Goal: Task Accomplishment & Management: Use online tool/utility

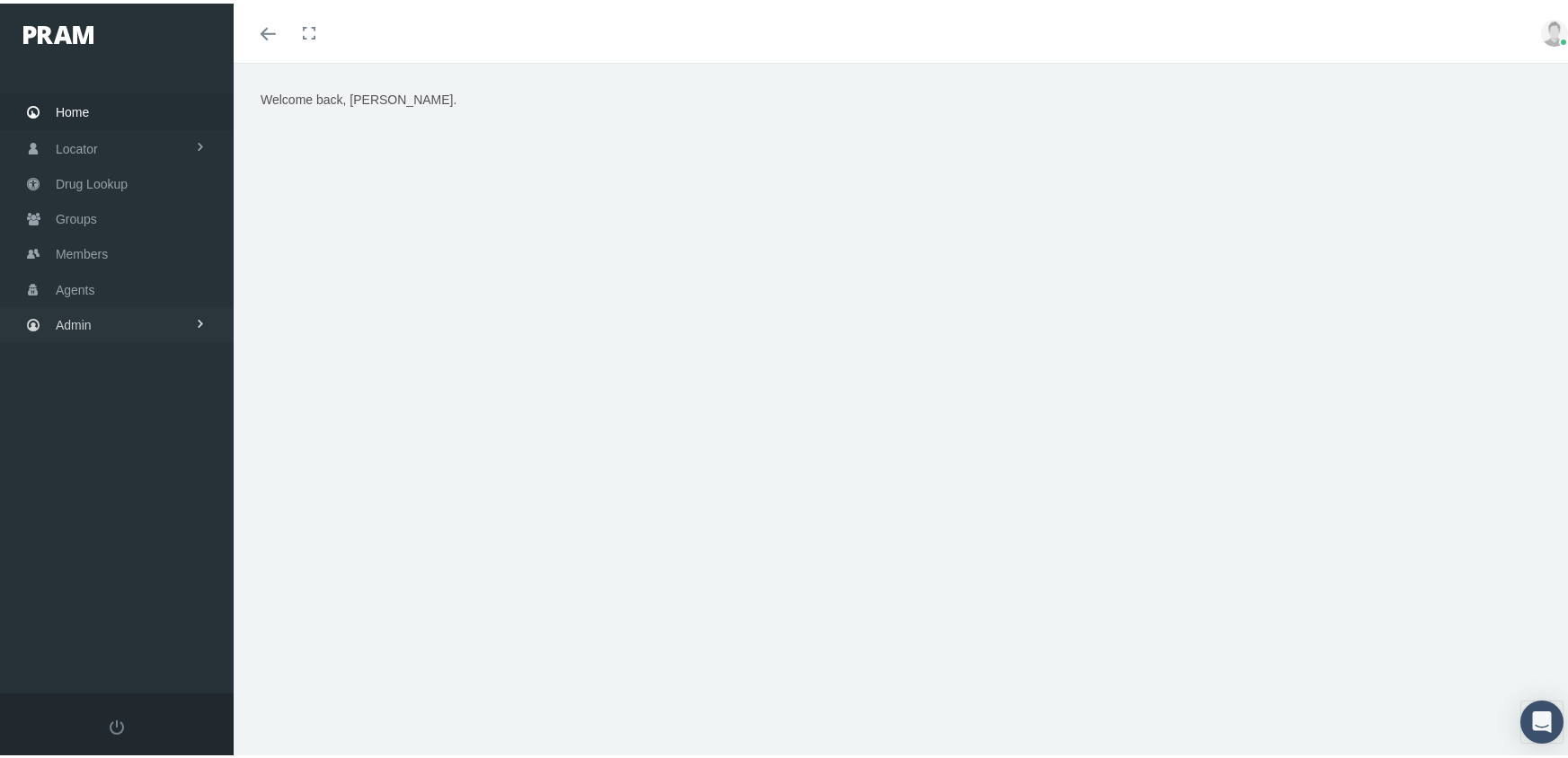
click at [77, 312] on span "Admin" at bounding box center [73, 321] width 36 height 34
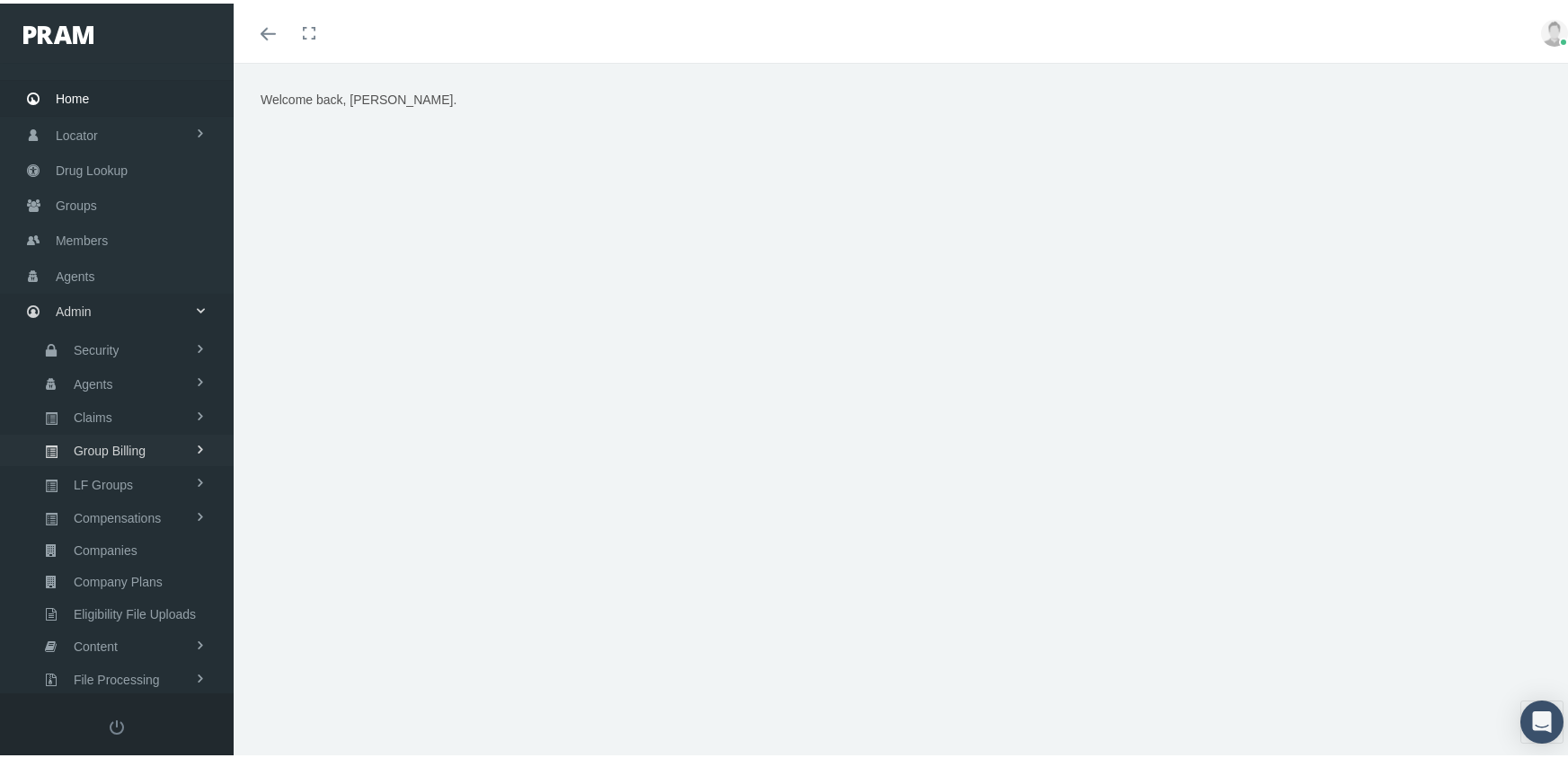
click at [90, 432] on span "Group Billing" at bounding box center [110, 446] width 72 height 30
click at [91, 469] on span "Billing Activity By Group" at bounding box center [136, 484] width 133 height 30
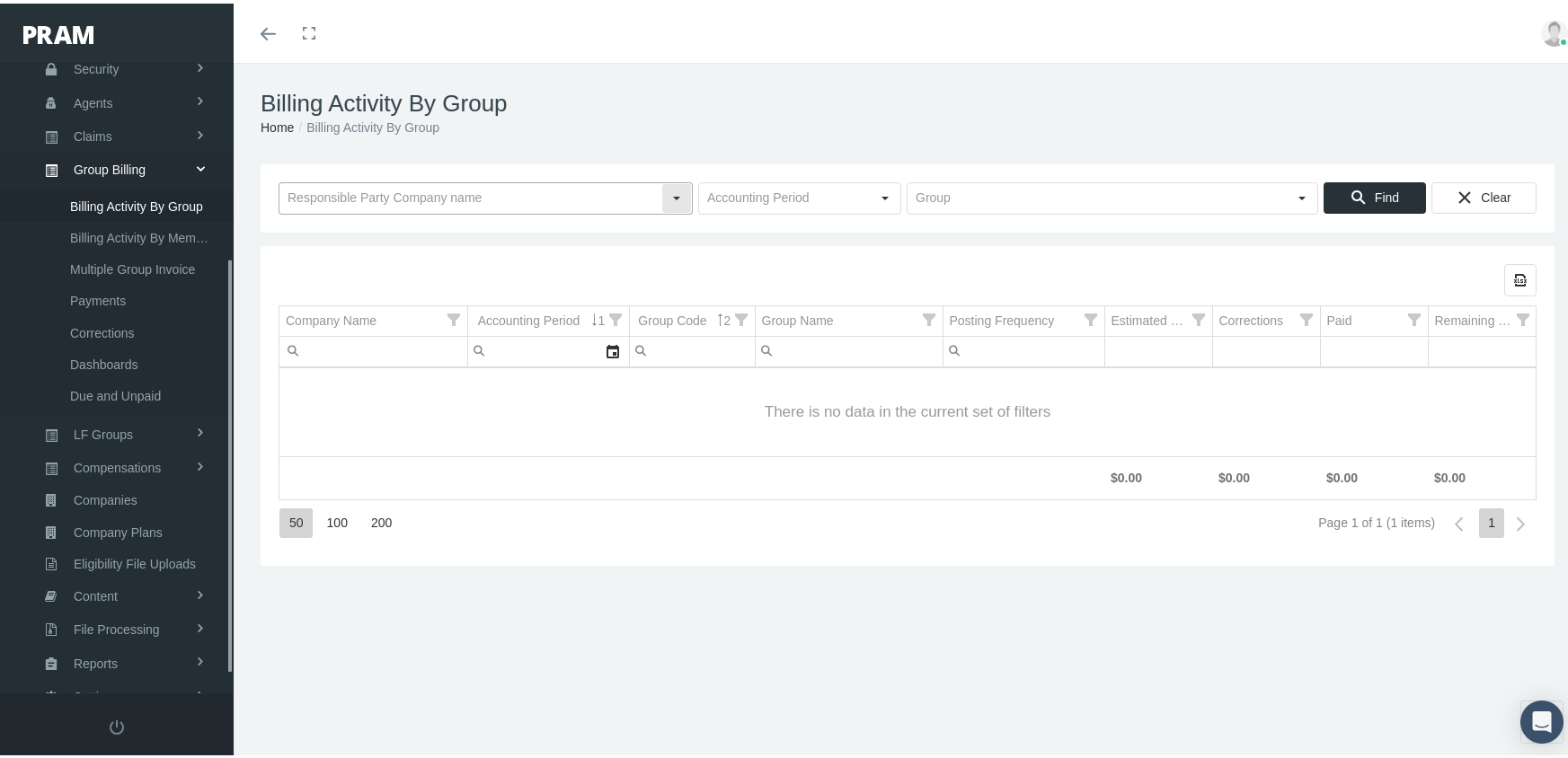
scroll to position [326, 0]
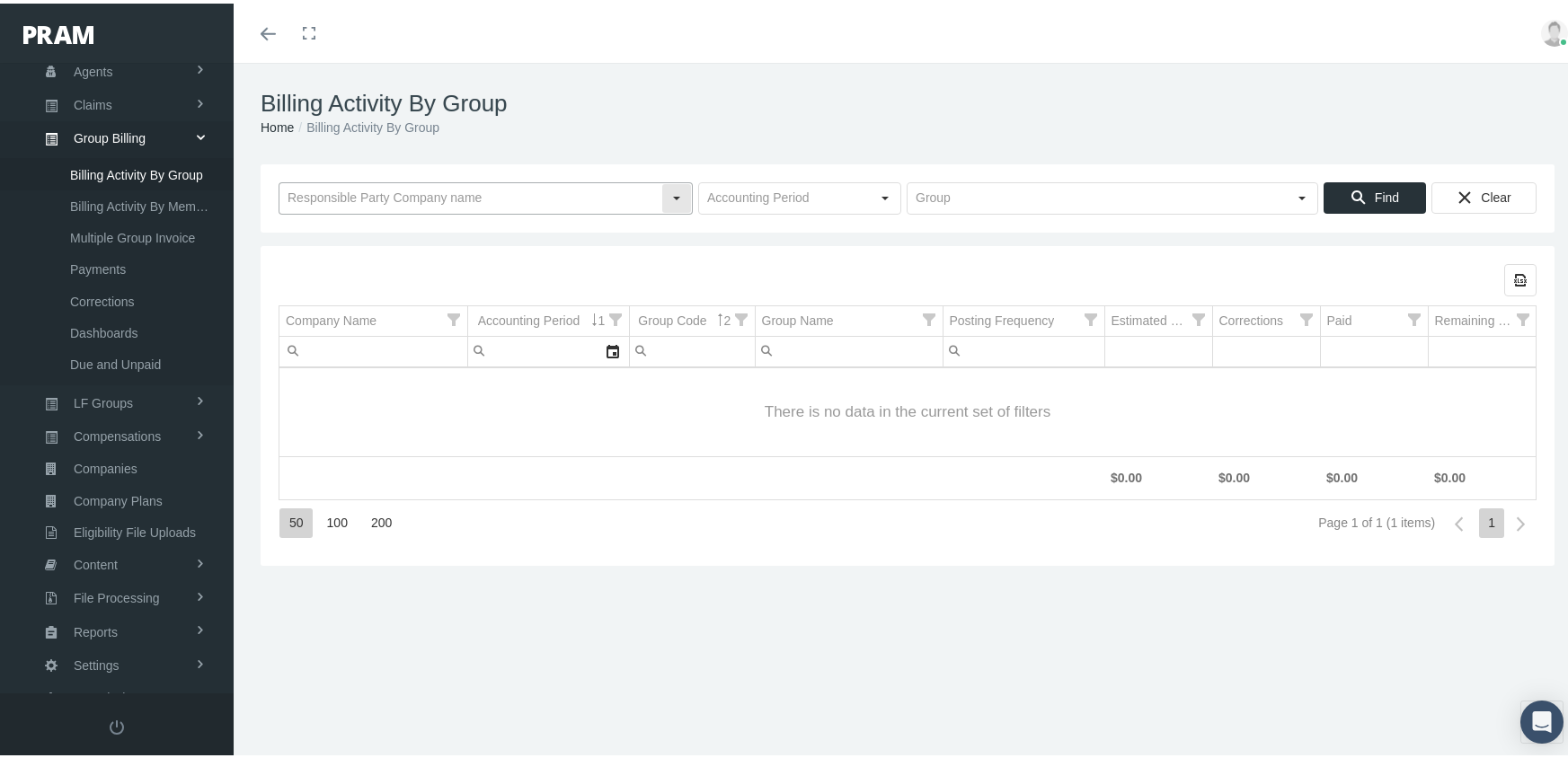
click at [399, 187] on input "text" at bounding box center [469, 194] width 381 height 30
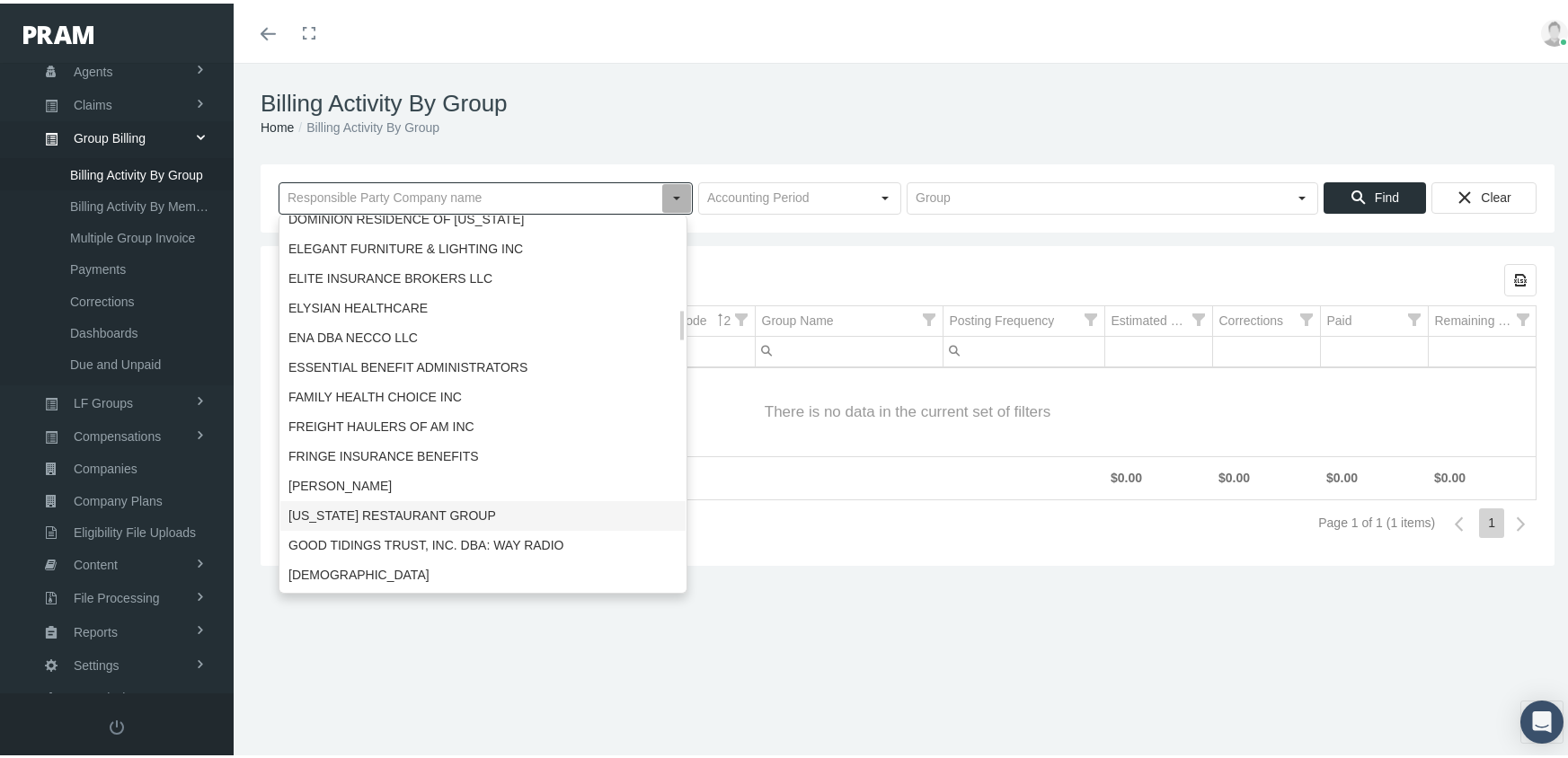
scroll to position [1347, 0]
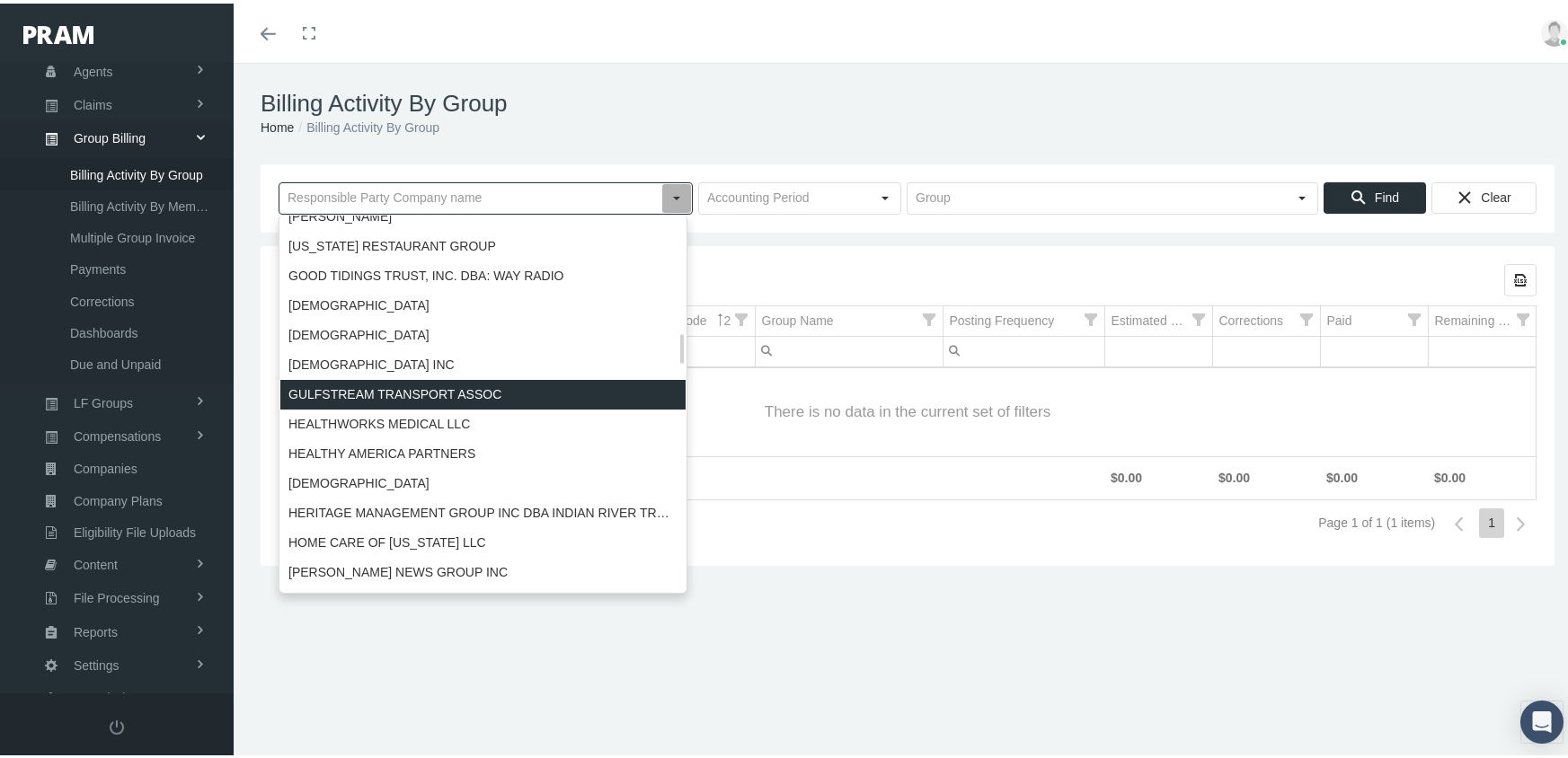
click at [368, 384] on div "GULFSTREAM TRANSPORT ASSOC" at bounding box center [482, 391] width 405 height 29
type input "GULFSTREAM TRANSPORT ASSOC"
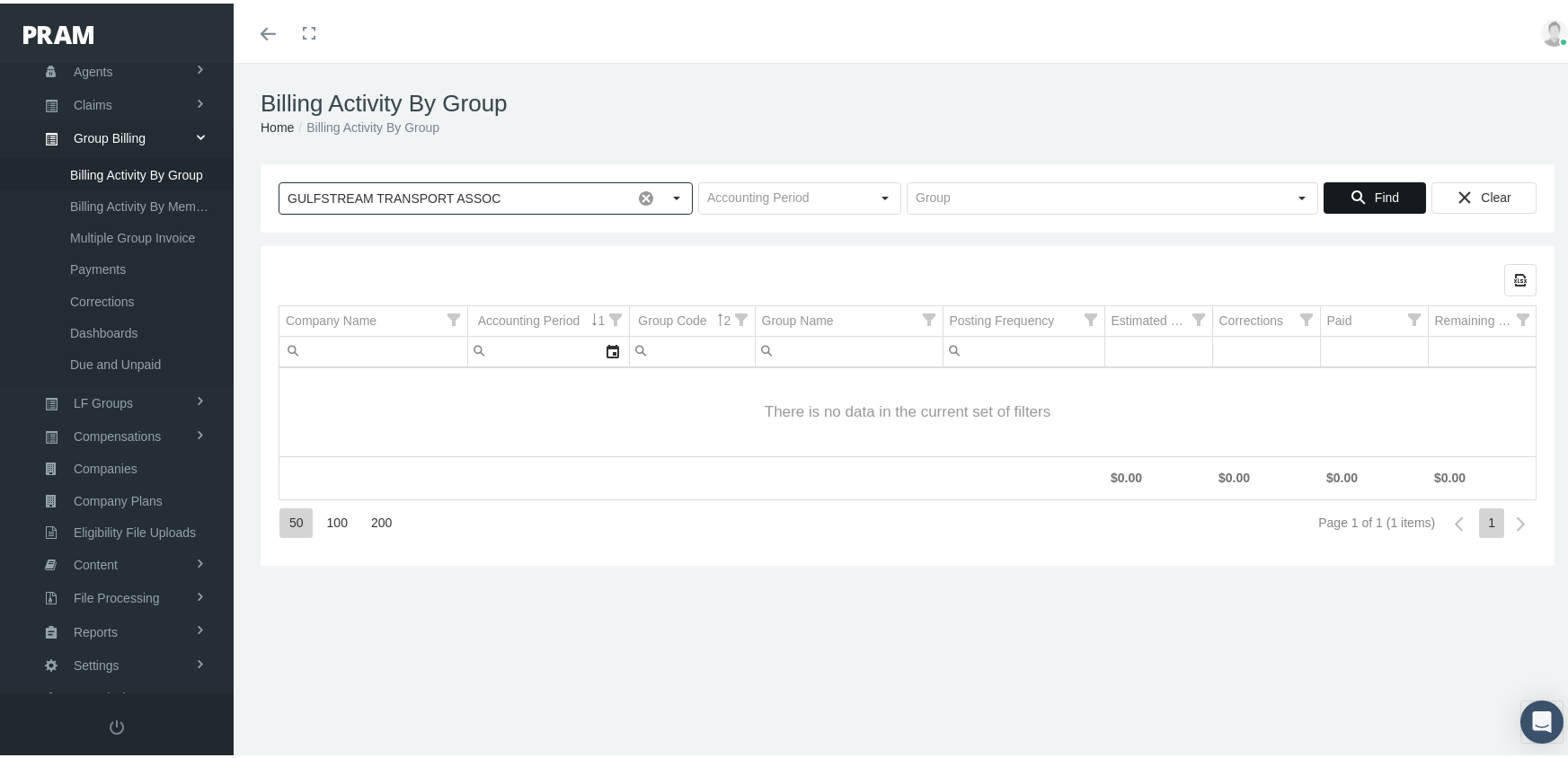
click at [1387, 182] on div "Find" at bounding box center [1375, 194] width 101 height 29
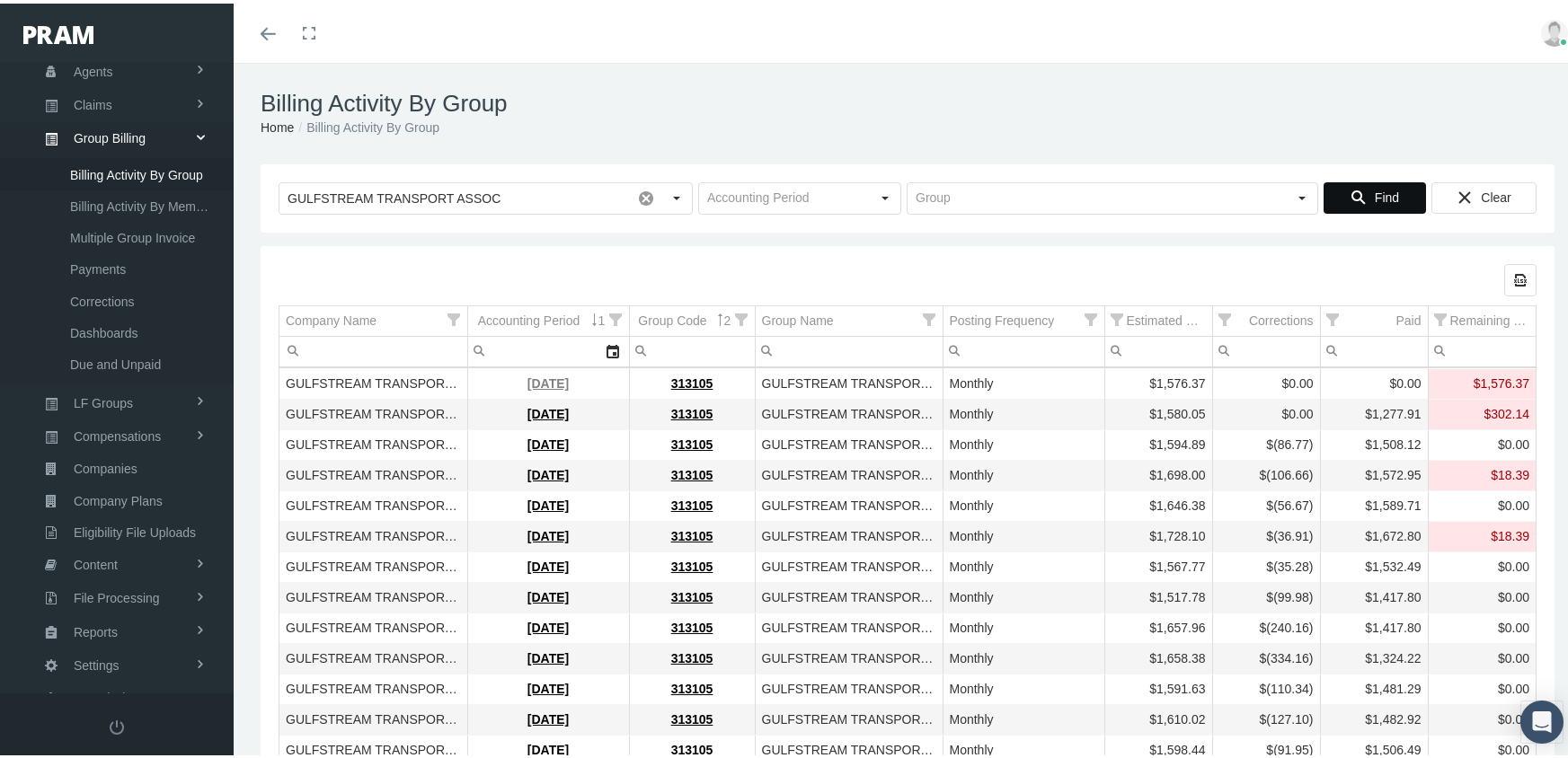
click at [560, 376] on link "[DATE]" at bounding box center [548, 380] width 41 height 15
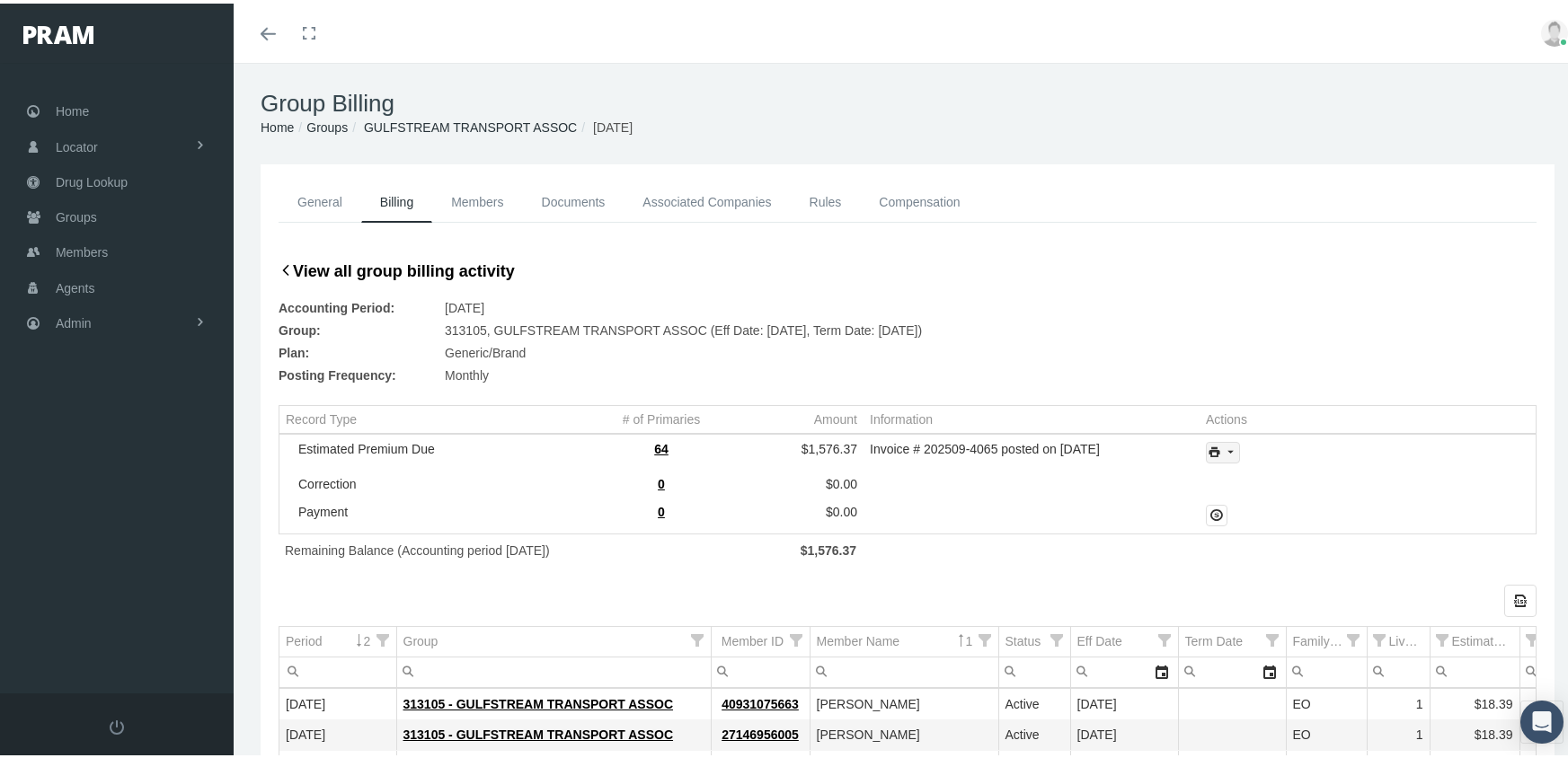
click at [1223, 449] on icon "print" at bounding box center [1231, 449] width 16 height 16
click at [1276, 500] on div "Invoice Details" at bounding box center [1271, 507] width 140 height 29
